Goal: Transaction & Acquisition: Purchase product/service

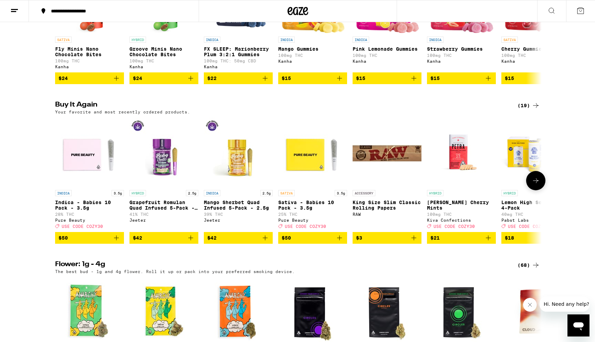
scroll to position [476, 0]
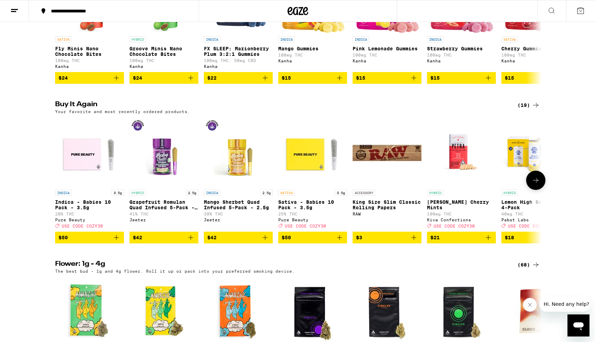
click at [118, 241] on icon "Add to bag" at bounding box center [116, 237] width 8 height 8
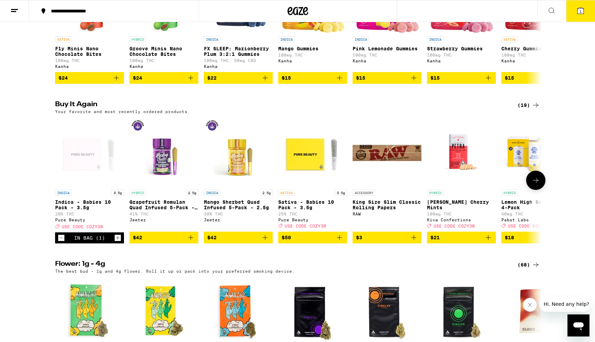
click at [191, 241] on icon "Add to bag" at bounding box center [191, 237] width 8 height 8
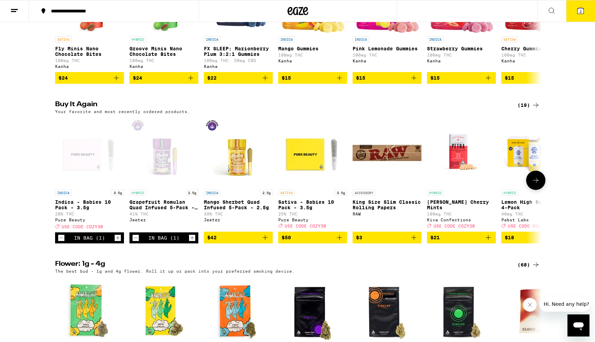
click at [343, 241] on icon "Add to bag" at bounding box center [339, 237] width 8 height 8
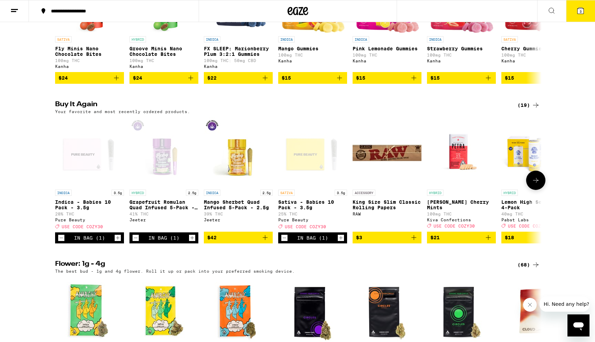
click at [487, 241] on icon "Add to bag" at bounding box center [488, 237] width 8 height 8
click at [537, 184] on icon at bounding box center [536, 180] width 8 height 8
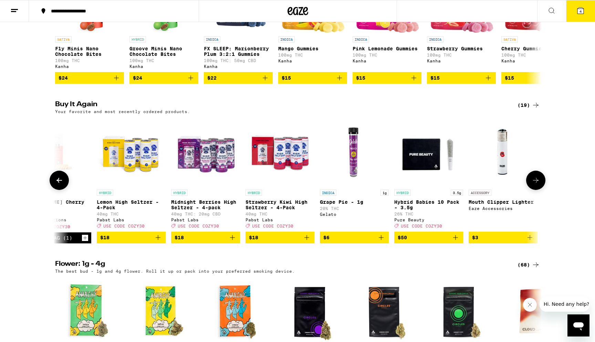
scroll to position [0, 410]
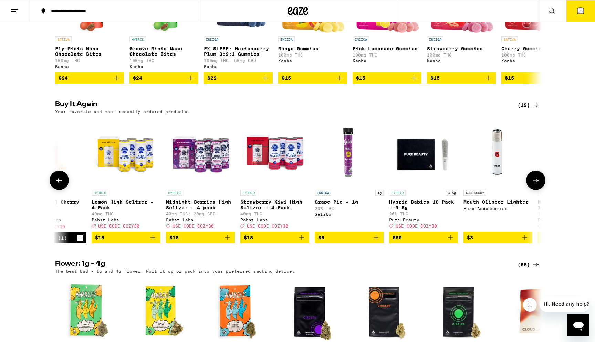
click at [451, 241] on icon "Add to bag" at bounding box center [450, 237] width 8 height 8
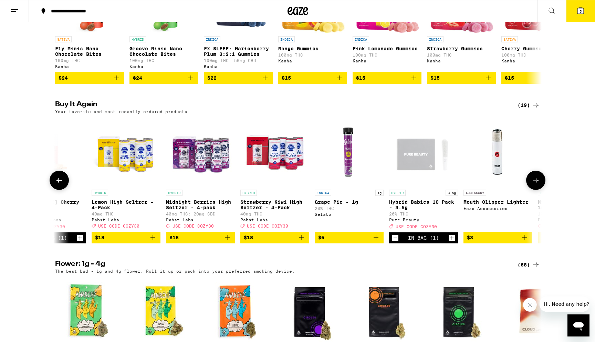
click at [535, 184] on icon at bounding box center [536, 180] width 8 height 8
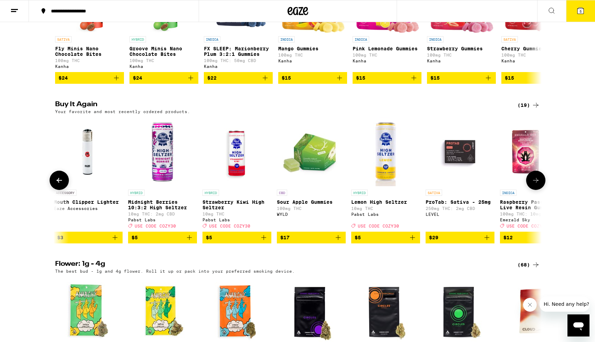
click at [535, 184] on icon at bounding box center [536, 180] width 8 height 8
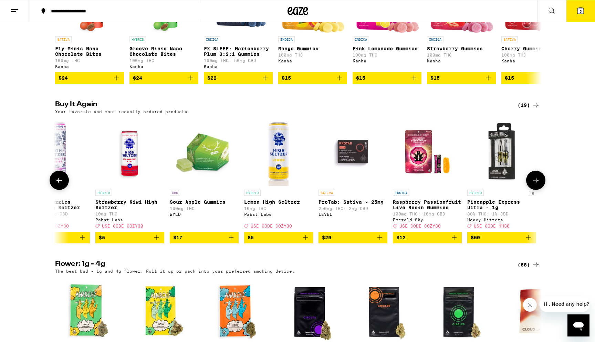
scroll to position [0, 929]
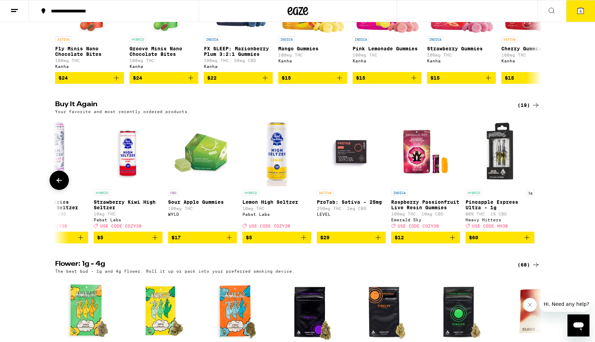
click at [535, 190] on div at bounding box center [535, 179] width 19 height 19
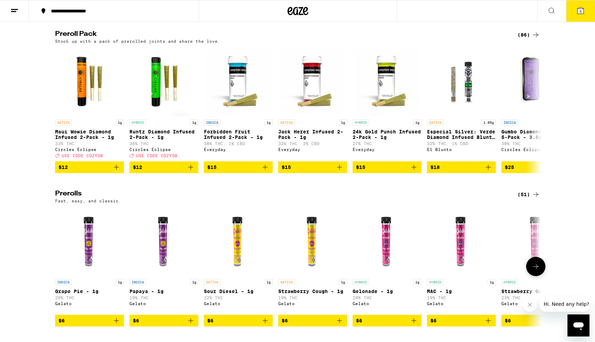
scroll to position [1694, 0]
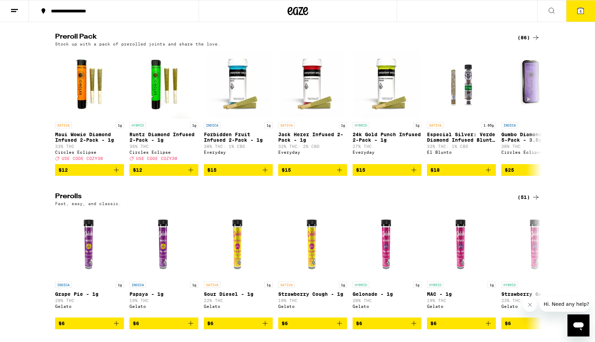
click at [528, 42] on div "(86)" at bounding box center [529, 37] width 22 height 8
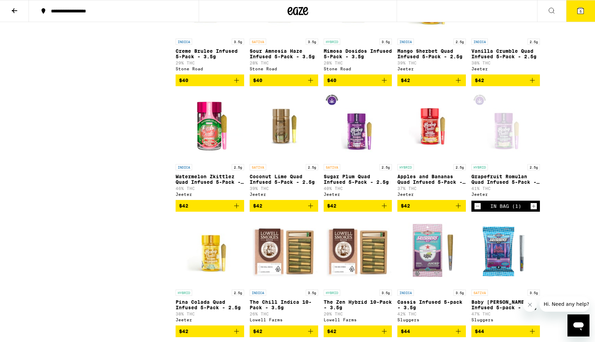
scroll to position [1659, 0]
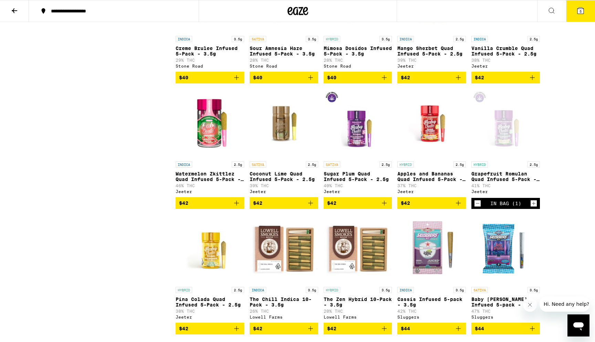
click at [384, 205] on icon "Add to bag" at bounding box center [384, 202] width 5 height 5
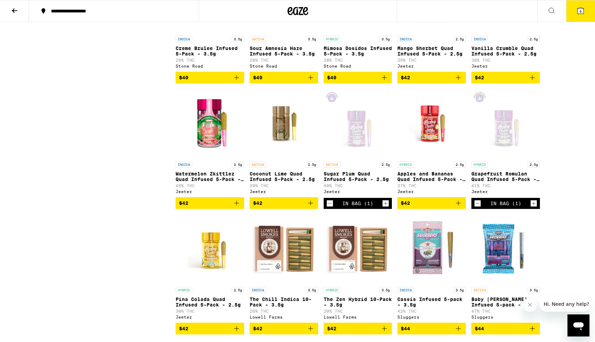
click at [237, 207] on icon "Add to bag" at bounding box center [236, 203] width 8 height 8
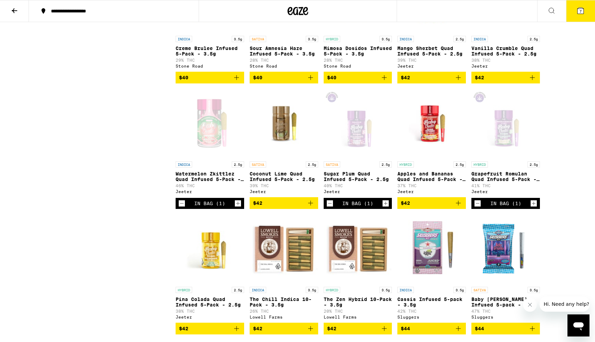
click at [582, 7] on icon at bounding box center [581, 11] width 8 height 8
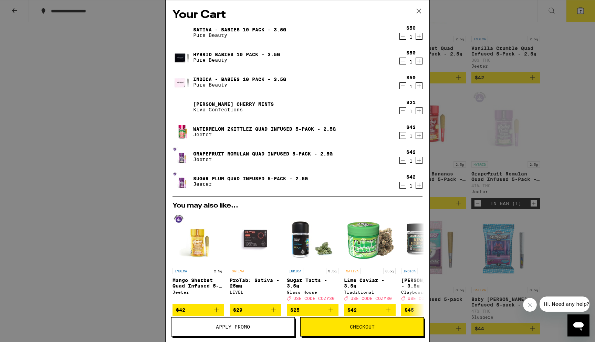
click at [256, 328] on span "Apply Promo" at bounding box center [233, 326] width 123 height 5
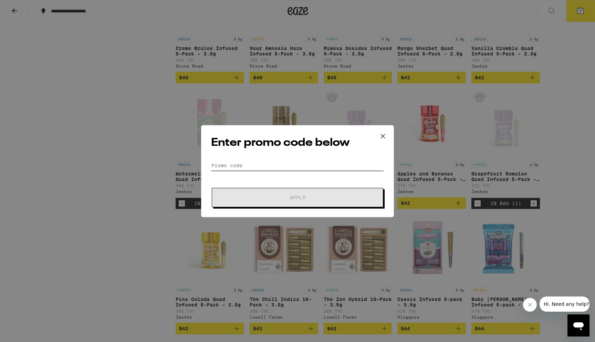
click at [251, 164] on input "Promo Code" at bounding box center [297, 165] width 173 height 10
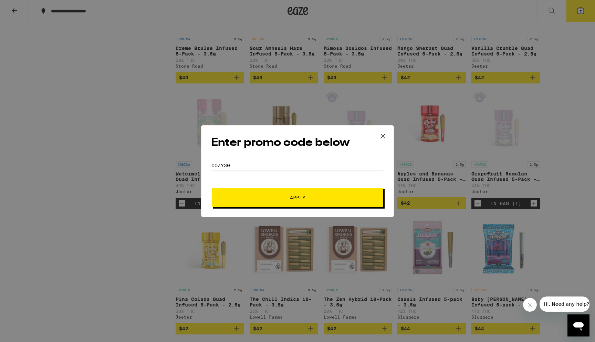
type input "cozy30"
click at [280, 192] on button "Apply" at bounding box center [298, 197] width 172 height 19
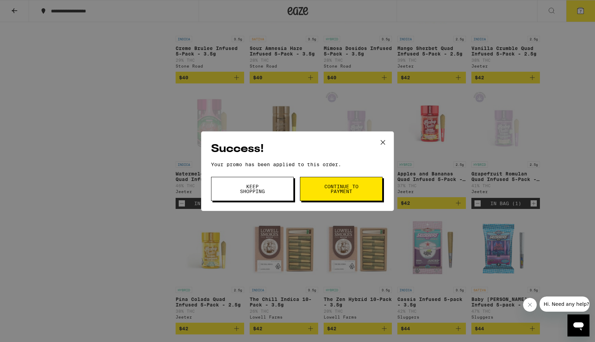
click at [333, 185] on span "Continue to payment" at bounding box center [341, 189] width 35 height 10
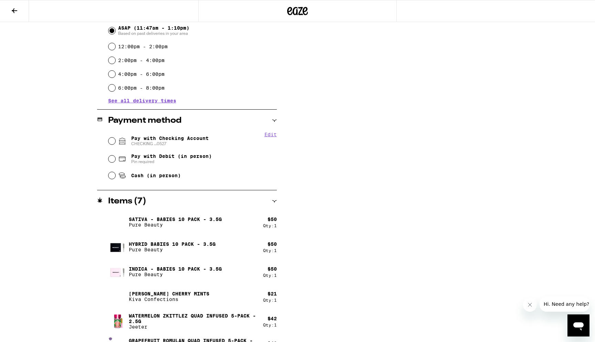
scroll to position [244, 0]
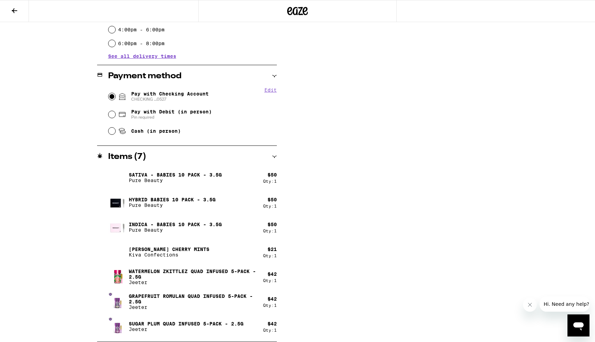
click at [110, 96] on input "Pay with Checking Account CHECKING ...0527" at bounding box center [111, 96] width 7 height 7
radio input "true"
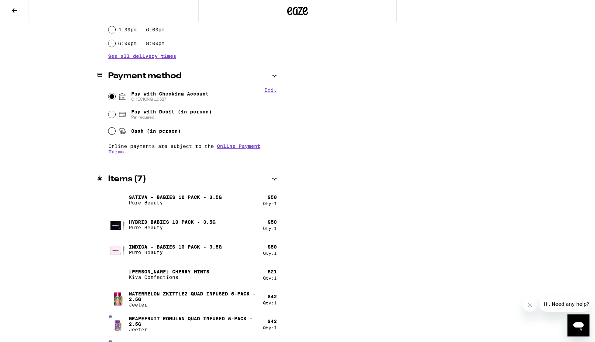
scroll to position [267, 0]
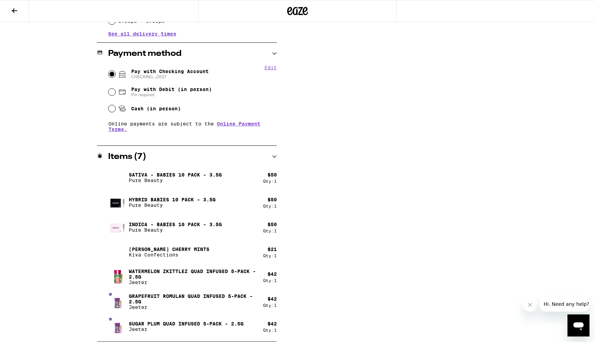
click at [257, 253] on div "[PERSON_NAME] Cherry Mints Kiva Confections" at bounding box center [185, 251] width 155 height 19
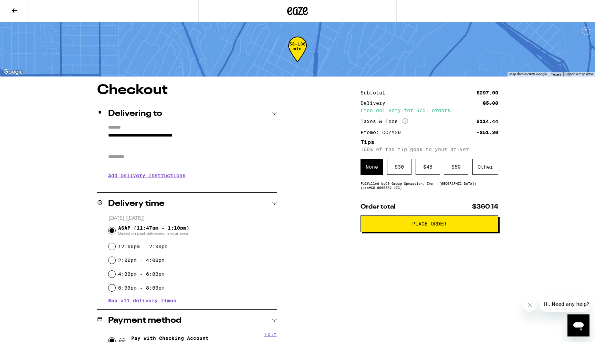
click at [409, 223] on button "Place Order" at bounding box center [430, 223] width 138 height 17
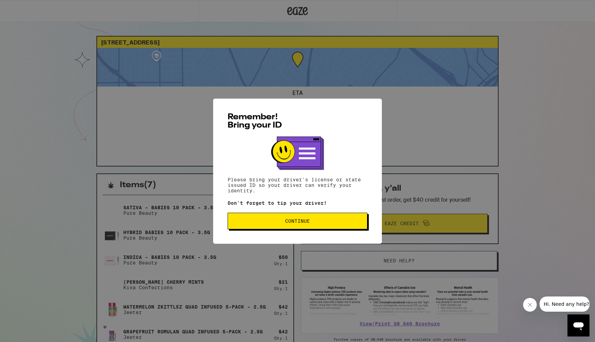
click at [280, 220] on span "Continue" at bounding box center [298, 220] width 128 height 5
